Goal: Navigation & Orientation: Find specific page/section

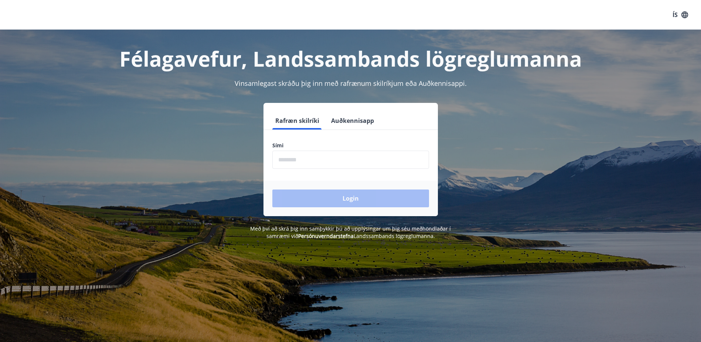
click at [317, 158] on input "phone" at bounding box center [350, 159] width 157 height 18
type input "********"
click at [272, 189] on button "Login" at bounding box center [350, 198] width 157 height 18
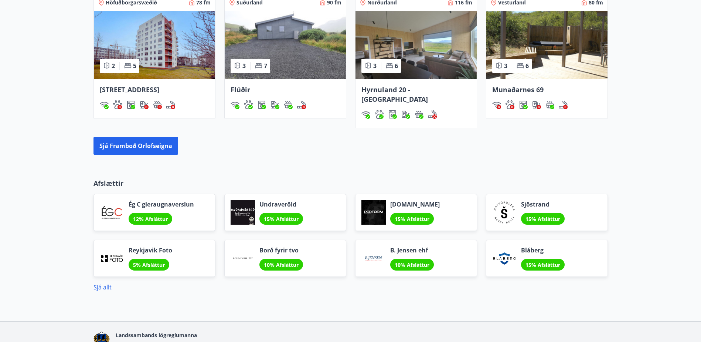
scroll to position [122, 0]
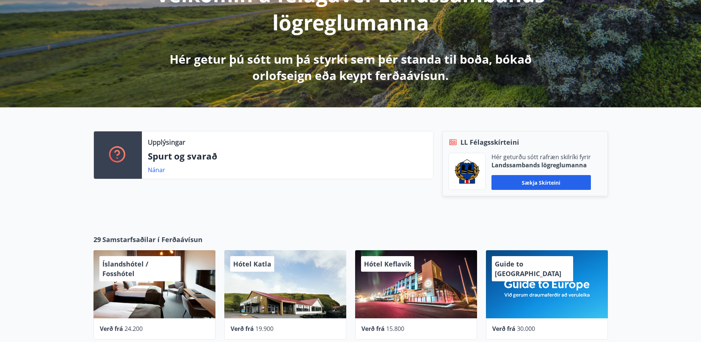
drag, startPoint x: 61, startPoint y: 179, endPoint x: 78, endPoint y: 87, distance: 92.7
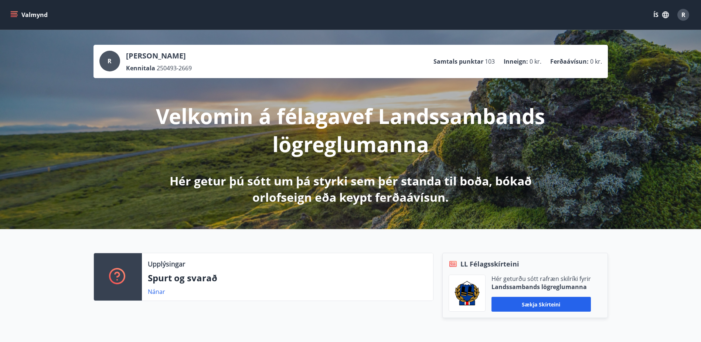
click at [30, 14] on button "Valmynd" at bounding box center [30, 14] width 42 height 13
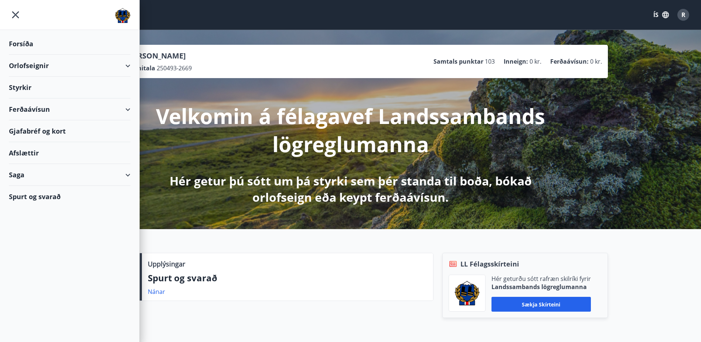
click at [57, 106] on div "Ferðaávísun" at bounding box center [70, 109] width 122 height 22
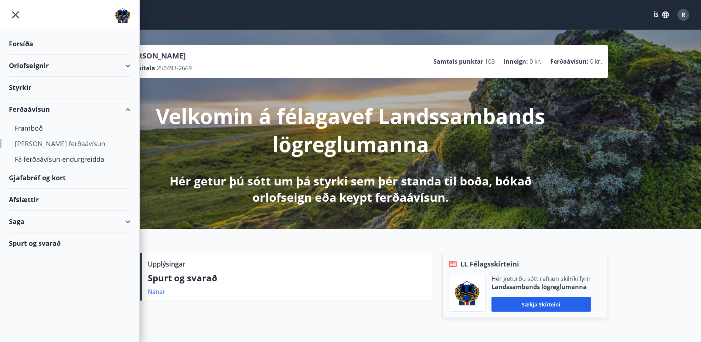
click at [67, 140] on div "[PERSON_NAME] ferðaávísun" at bounding box center [70, 144] width 110 height 16
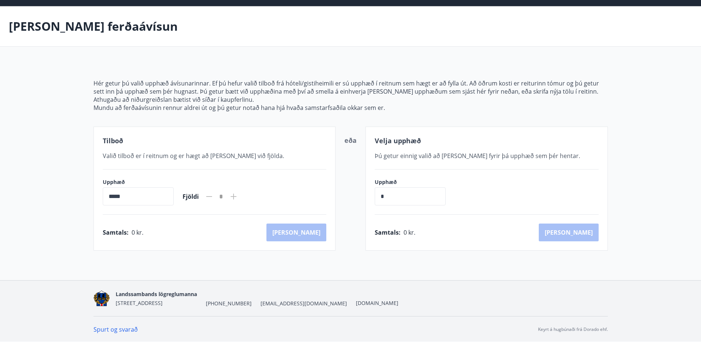
scroll to position [24, 0]
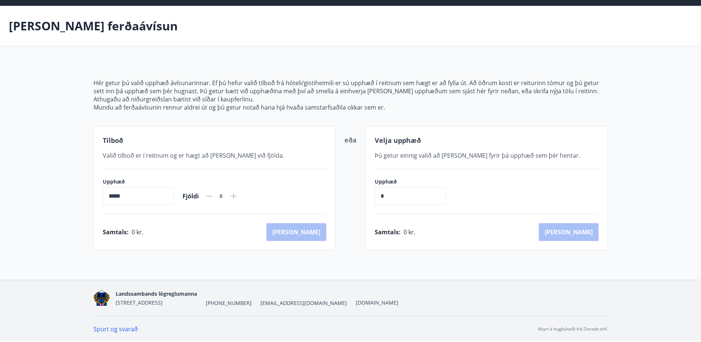
click at [238, 195] on icon at bounding box center [233, 195] width 9 height 9
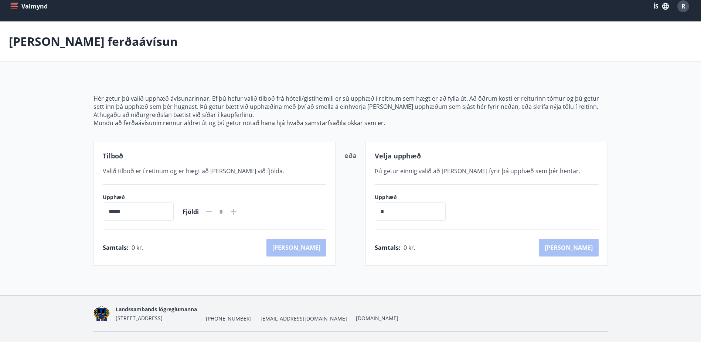
scroll to position [0, 0]
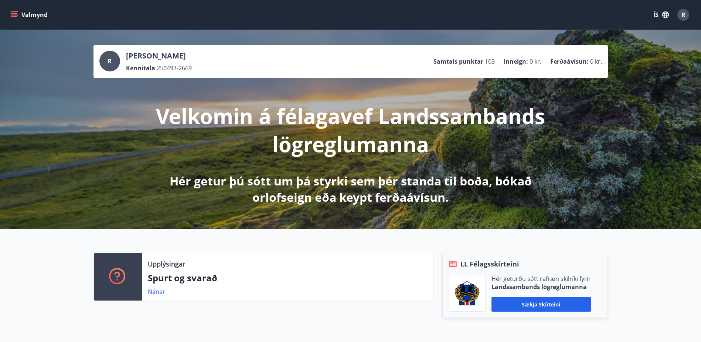
click at [16, 9] on button "Valmynd" at bounding box center [30, 14] width 42 height 13
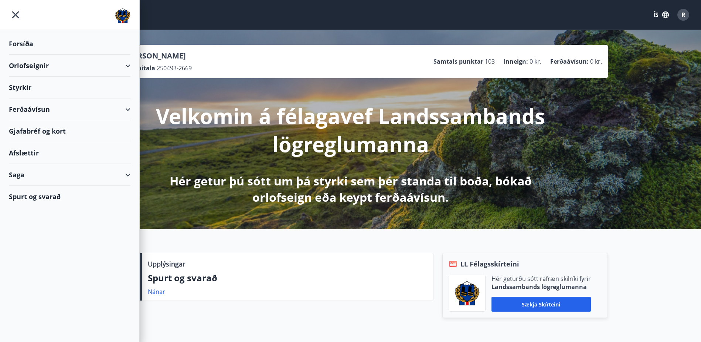
click at [120, 110] on div "Ferðaávísun" at bounding box center [70, 109] width 122 height 22
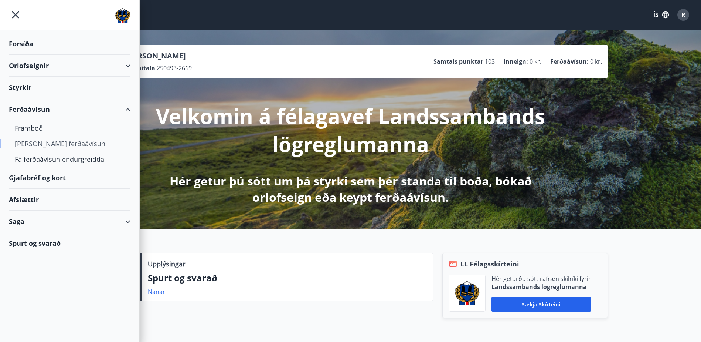
click at [83, 143] on div "[PERSON_NAME] ferðaávísun" at bounding box center [70, 144] width 110 height 16
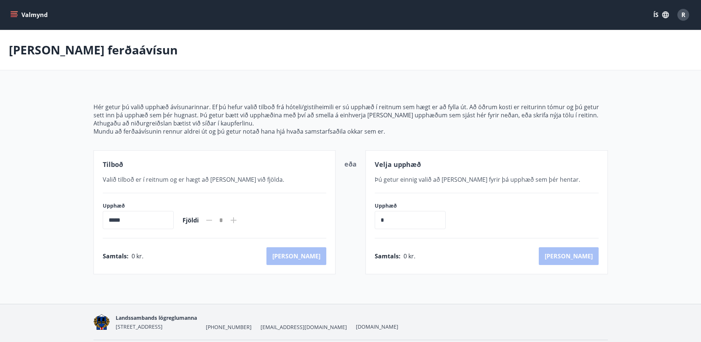
click at [19, 16] on button "Valmynd" at bounding box center [30, 14] width 42 height 13
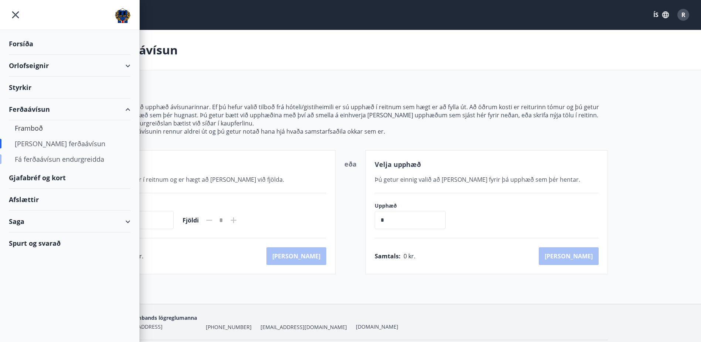
click at [74, 163] on div "Fá ferðaávísun endurgreidda" at bounding box center [70, 159] width 110 height 16
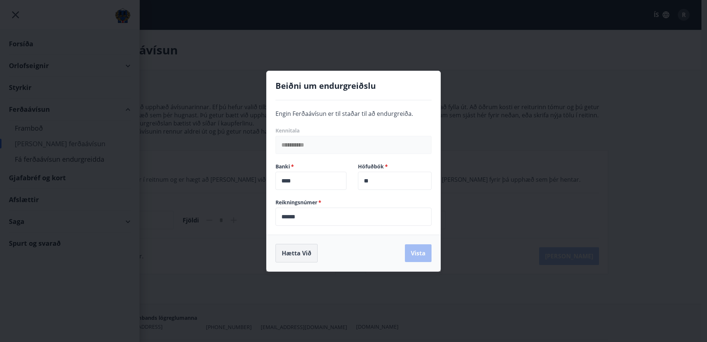
click at [308, 250] on button "Hætta við" at bounding box center [296, 253] width 42 height 18
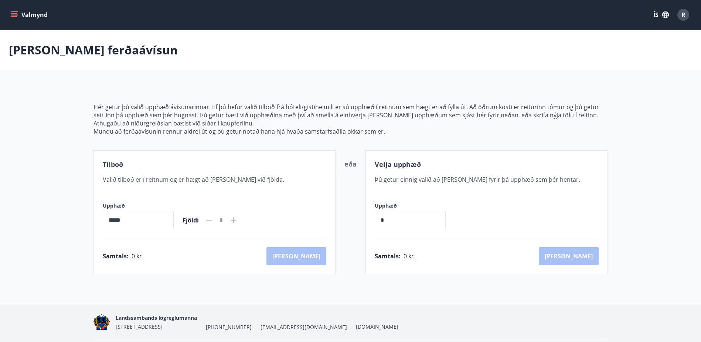
click at [13, 14] on icon "menu" at bounding box center [13, 14] width 7 height 7
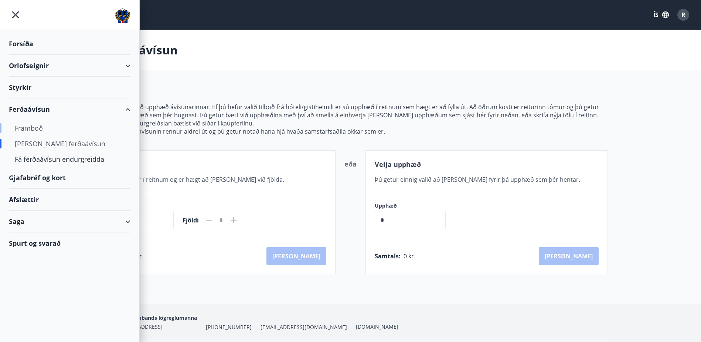
click at [65, 125] on div "Framboð" at bounding box center [70, 128] width 110 height 16
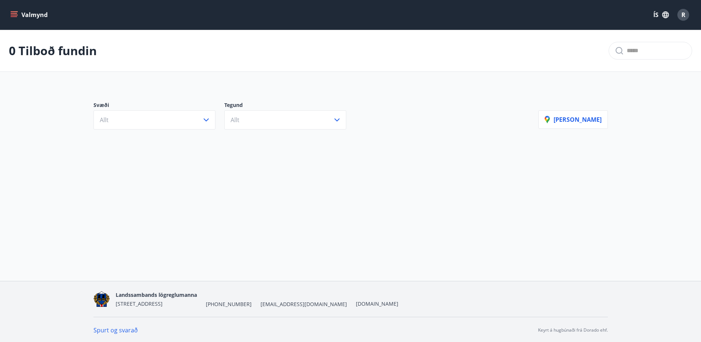
click at [143, 136] on div "Svæði Allt Tegund Allt [PERSON_NAME]" at bounding box center [351, 113] width 532 height 52
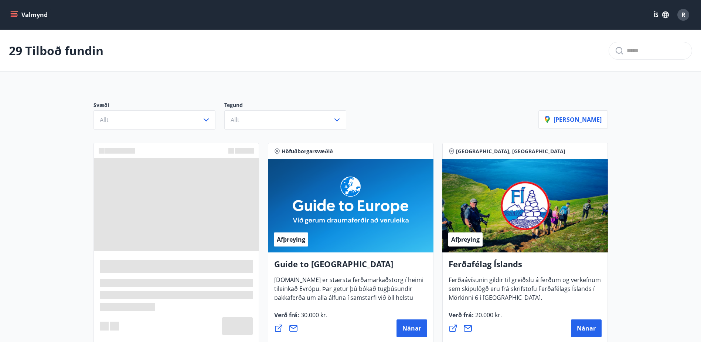
click at [11, 15] on icon "menu" at bounding box center [15, 14] width 8 height 1
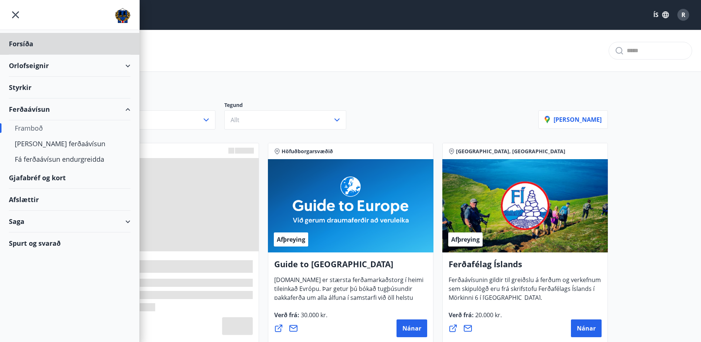
click at [49, 55] on div "Styrkir" at bounding box center [70, 44] width 122 height 22
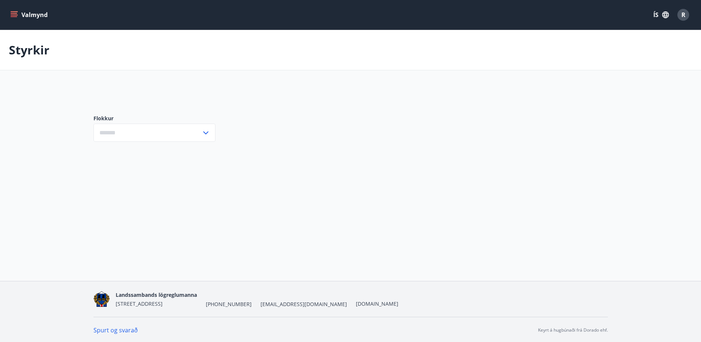
type input "***"
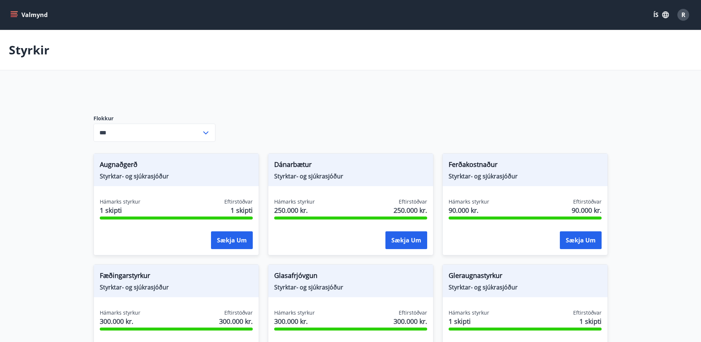
click at [16, 19] on button "Valmynd" at bounding box center [30, 14] width 42 height 13
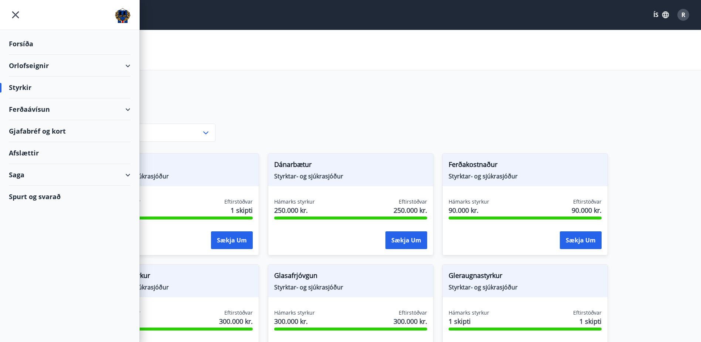
click at [55, 129] on div "Gjafabréf og kort" at bounding box center [70, 131] width 122 height 22
